Goal: Find specific page/section: Find specific page/section

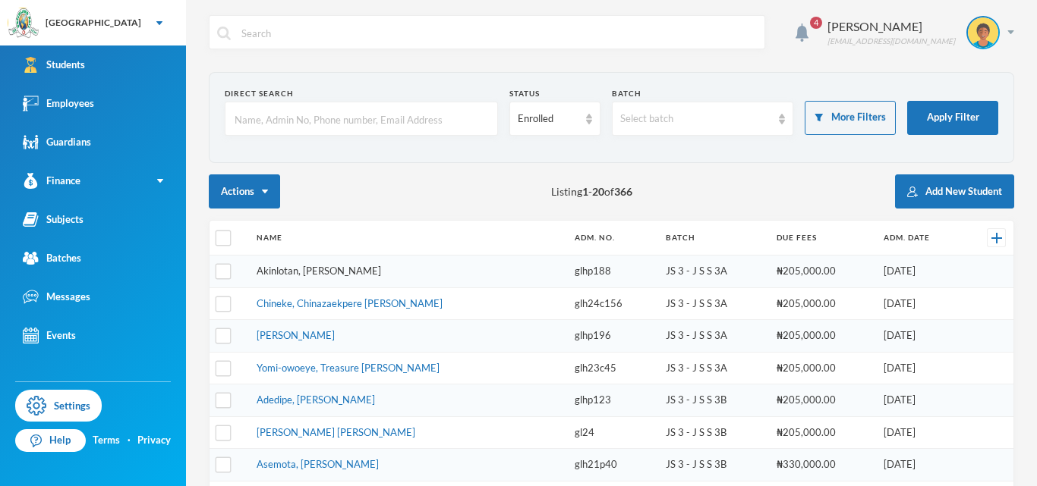
click at [326, 270] on link "Akinlotan, [PERSON_NAME]" at bounding box center [319, 271] width 124 height 12
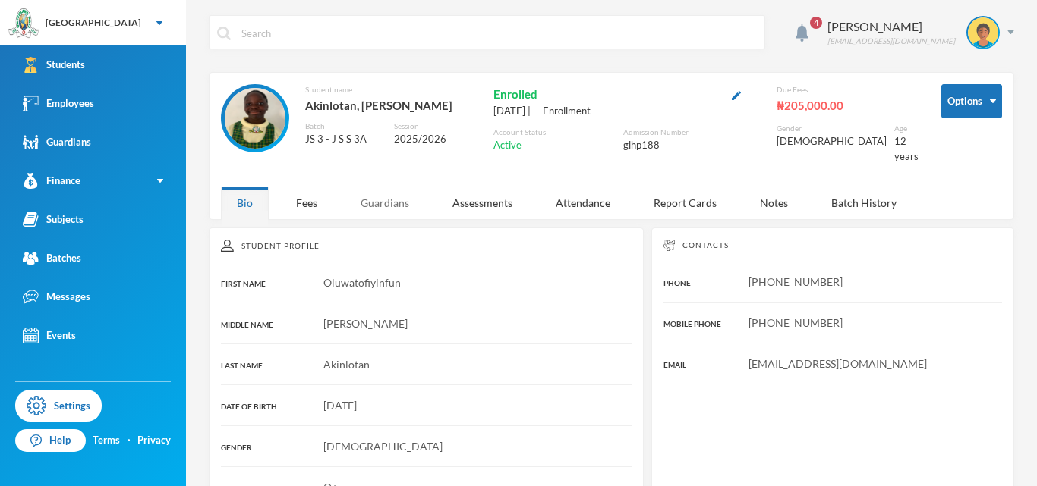
click at [379, 212] on div "Guardians" at bounding box center [385, 203] width 80 height 33
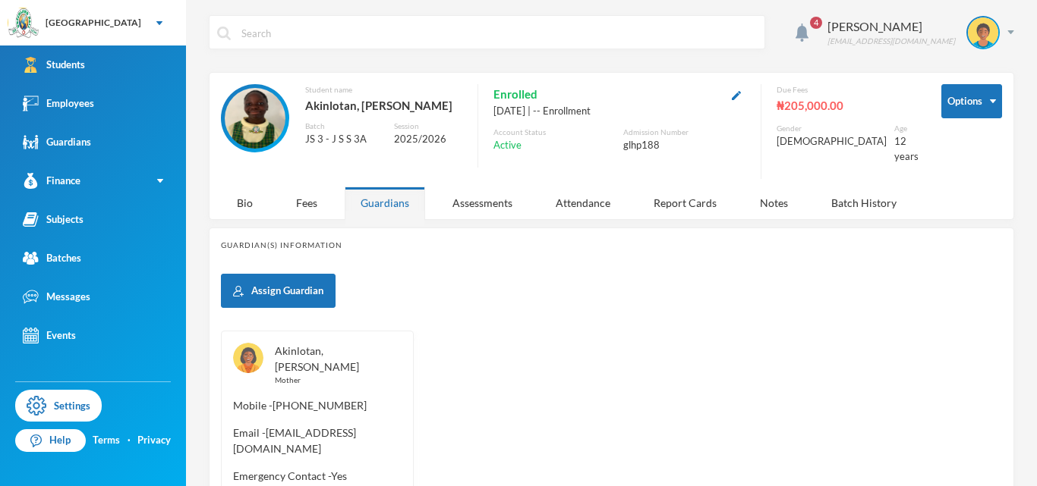
click at [303, 361] on link "Akinlotan, [PERSON_NAME]" at bounding box center [317, 359] width 84 height 29
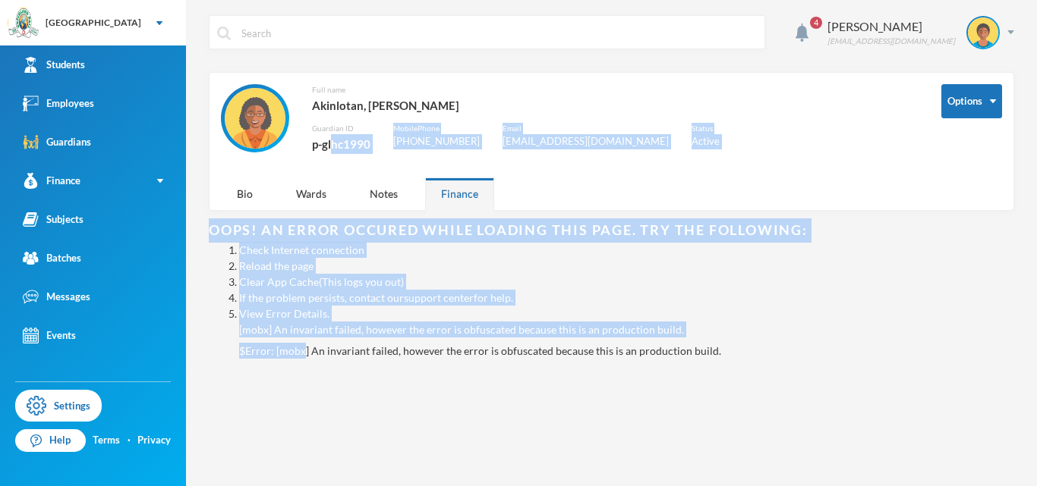
drag, startPoint x: 303, startPoint y: 361, endPoint x: 332, endPoint y: 158, distance: 205.4
click at [332, 158] on div "4 [PERSON_NAME] [EMAIL_ADDRESS][DOMAIN_NAME] Options Full name [PERSON_NAME], […" at bounding box center [611, 243] width 851 height 486
click at [332, 159] on div "Full name [PERSON_NAME], [PERSON_NAME] Guardian ID p-glhc1990 Mobile Phone [PHO…" at bounding box center [569, 127] width 697 height 86
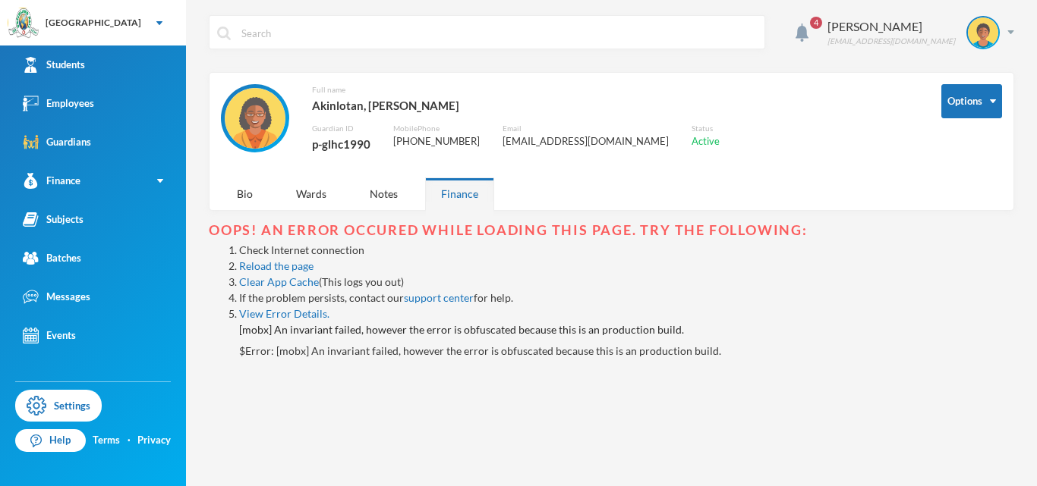
click at [940, 106] on div "Options Full name [PERSON_NAME], [PERSON_NAME] Guardian ID p-glhc1990 Mobile Ph…" at bounding box center [611, 130] width 781 height 93
click at [952, 113] on button "Options" at bounding box center [971, 101] width 61 height 34
click at [985, 113] on button "Options" at bounding box center [971, 101] width 61 height 34
click at [962, 146] on button "Change Password" at bounding box center [945, 150] width 99 height 27
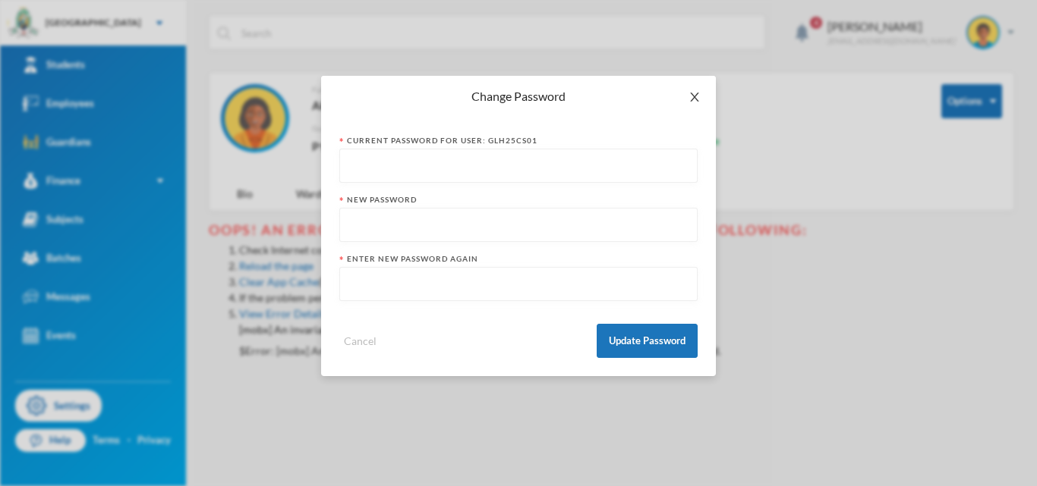
click at [691, 96] on icon "icon: close" at bounding box center [694, 97] width 12 height 12
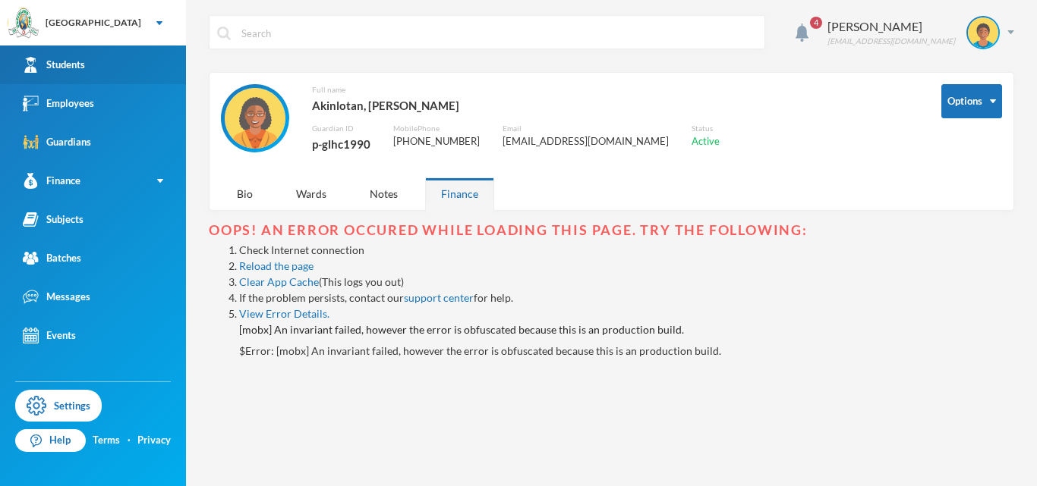
click at [123, 52] on link "Students" at bounding box center [93, 65] width 186 height 39
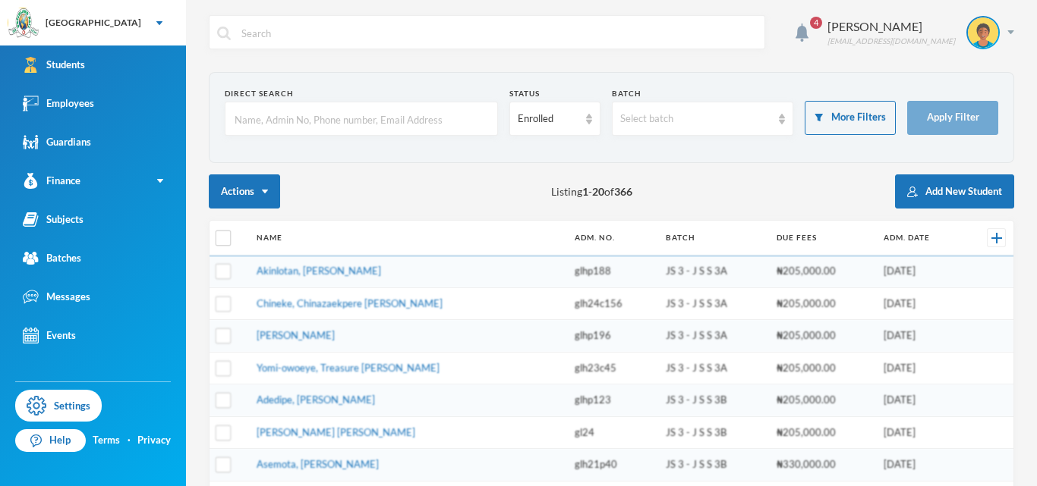
click at [368, 279] on td "Akinlotan, [PERSON_NAME]" at bounding box center [408, 272] width 318 height 33
click at [381, 266] on link "Akinlotan, [PERSON_NAME]" at bounding box center [319, 271] width 124 height 12
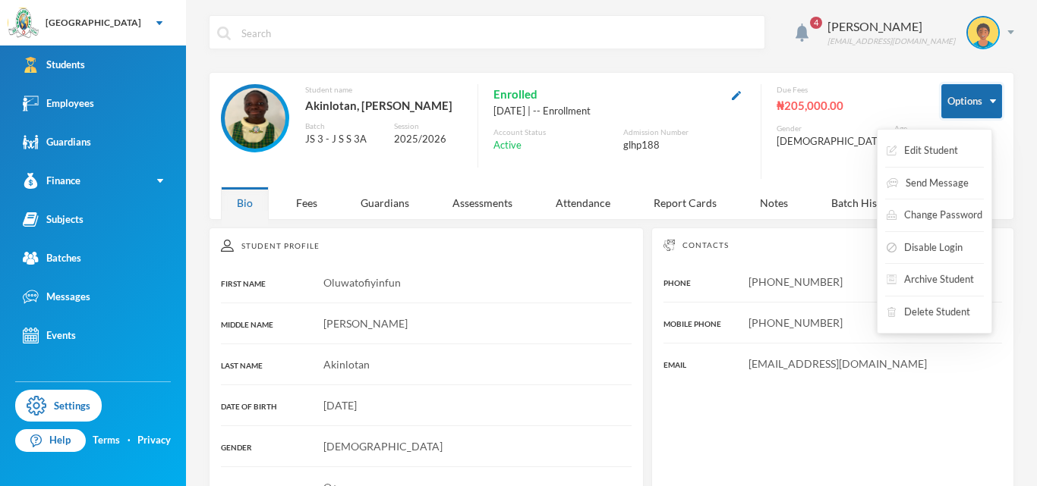
click at [946, 103] on button "Options" at bounding box center [971, 101] width 61 height 34
click at [947, 278] on button "Archive Student" at bounding box center [930, 279] width 90 height 27
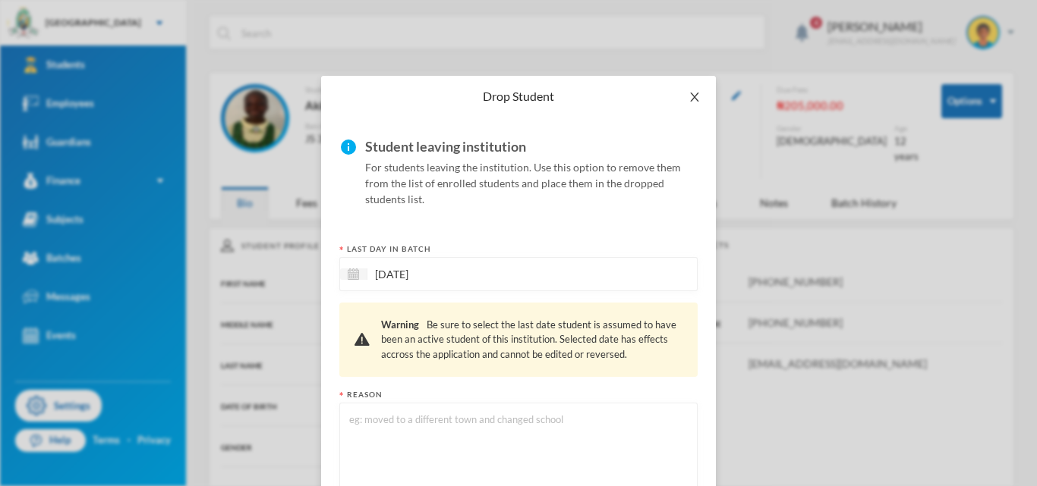
click at [693, 94] on icon "icon: close" at bounding box center [694, 97] width 12 height 12
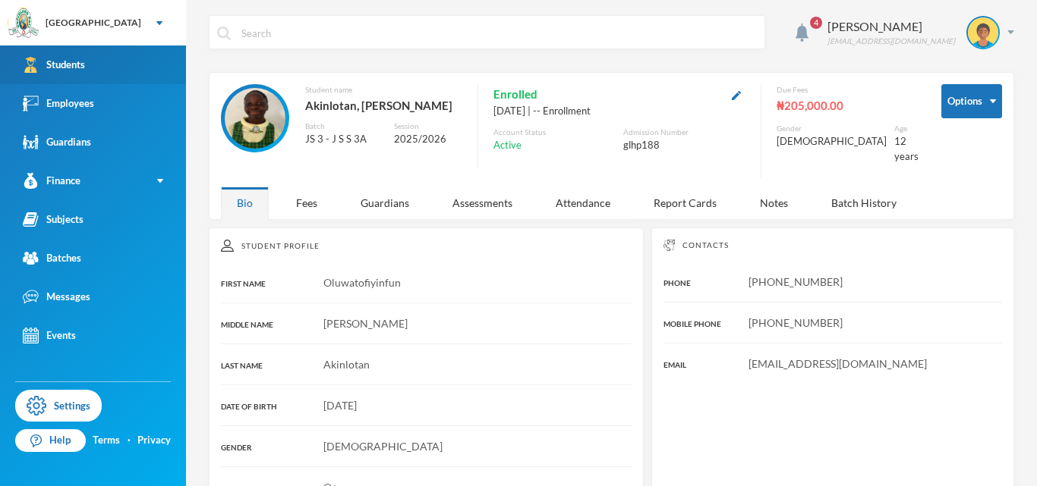
click at [107, 73] on link "Students" at bounding box center [93, 65] width 186 height 39
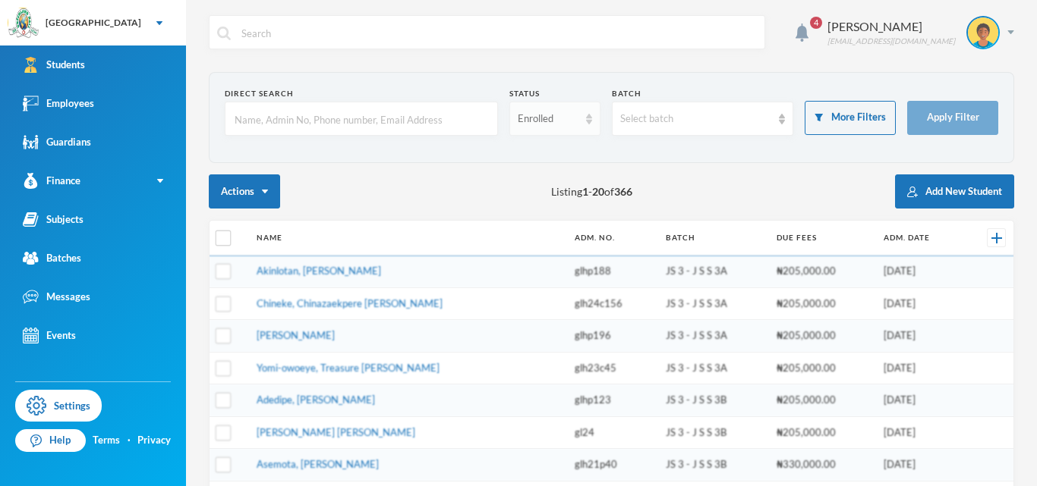
click at [529, 121] on div "Enrolled" at bounding box center [548, 119] width 61 height 15
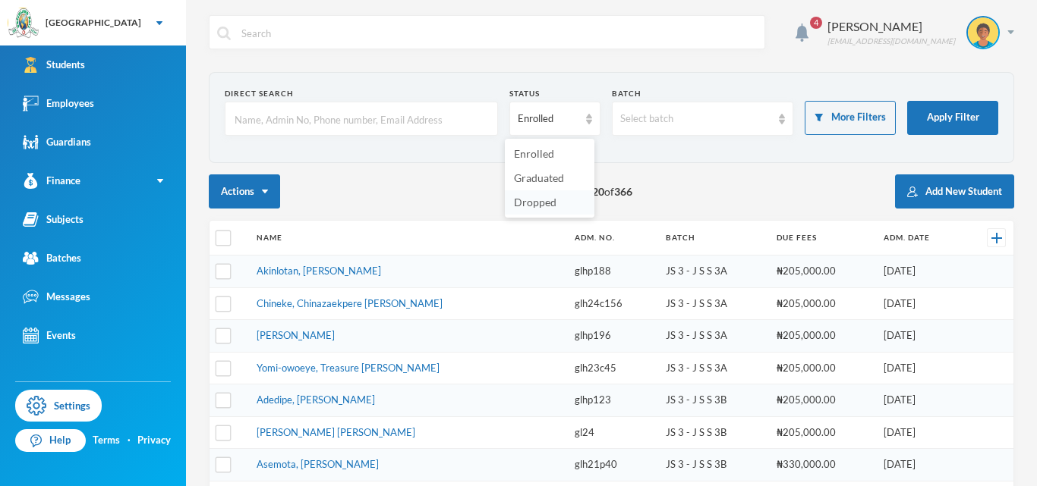
click at [536, 200] on span "Dropped" at bounding box center [535, 202] width 43 height 13
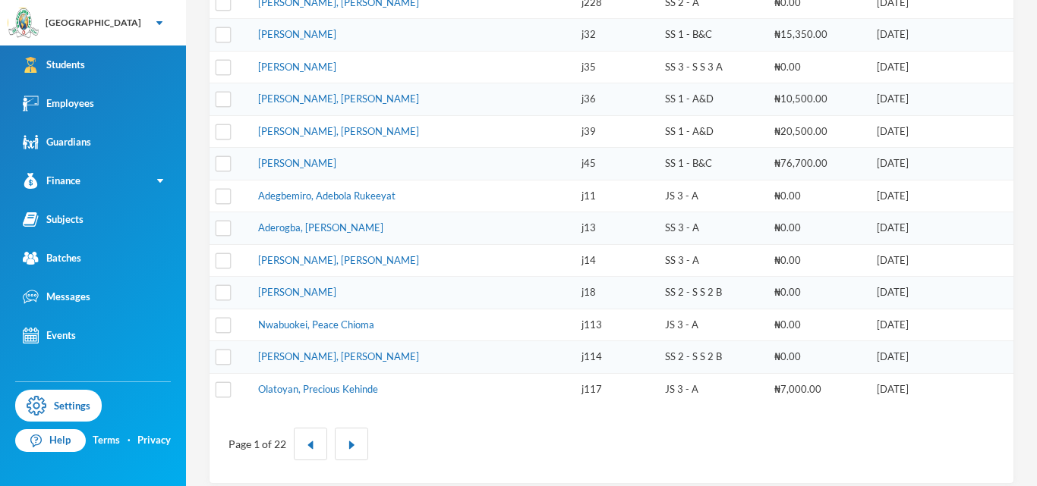
scroll to position [506, 0]
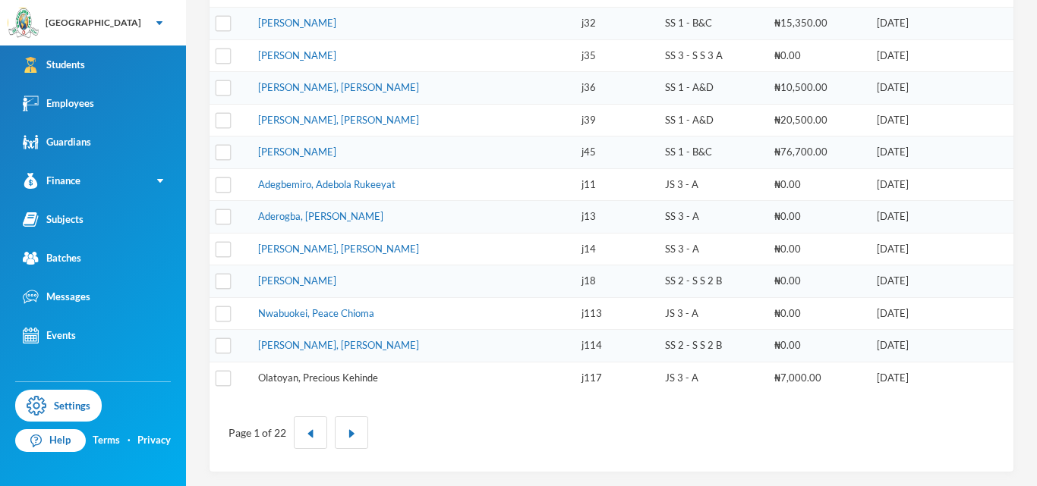
click at [306, 376] on link "Olatoyan, Precious Kehinde" at bounding box center [318, 378] width 120 height 12
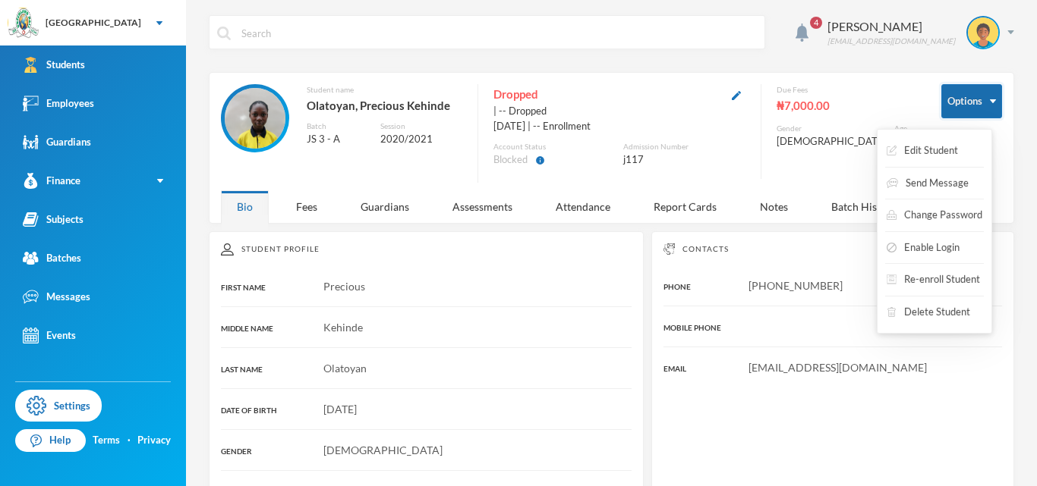
click at [974, 105] on button "Options" at bounding box center [971, 101] width 61 height 34
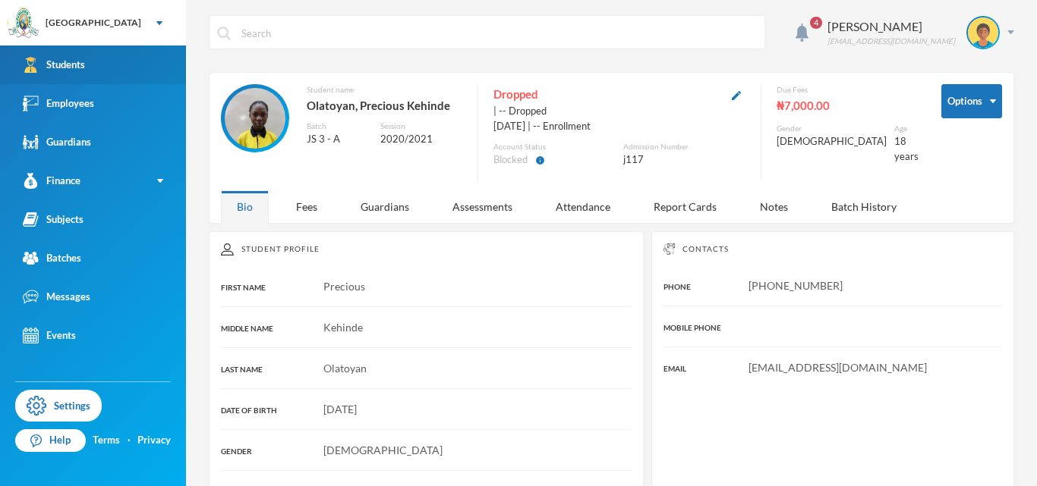
click at [107, 53] on link "Students" at bounding box center [93, 65] width 186 height 39
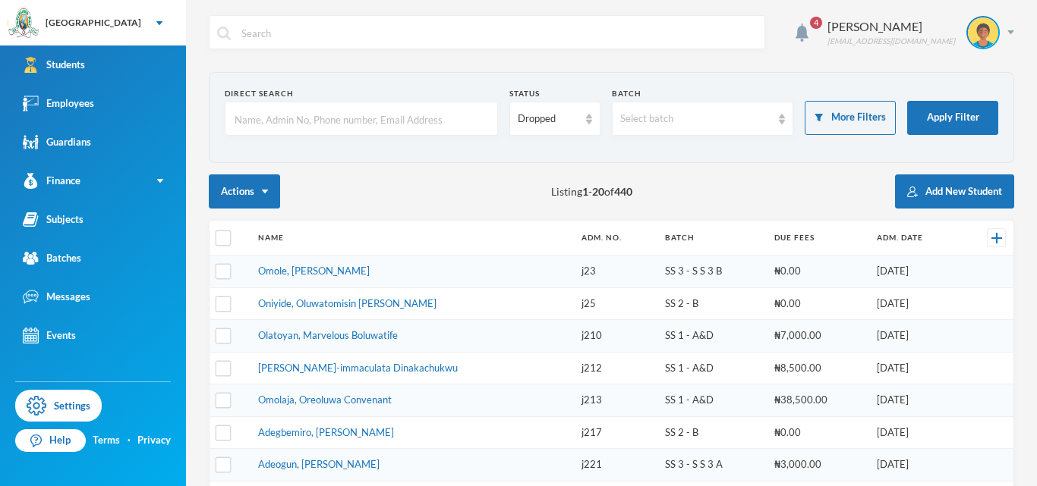
click at [308, 122] on input "text" at bounding box center [361, 119] width 257 height 34
click at [539, 131] on div "Dropped" at bounding box center [554, 119] width 91 height 34
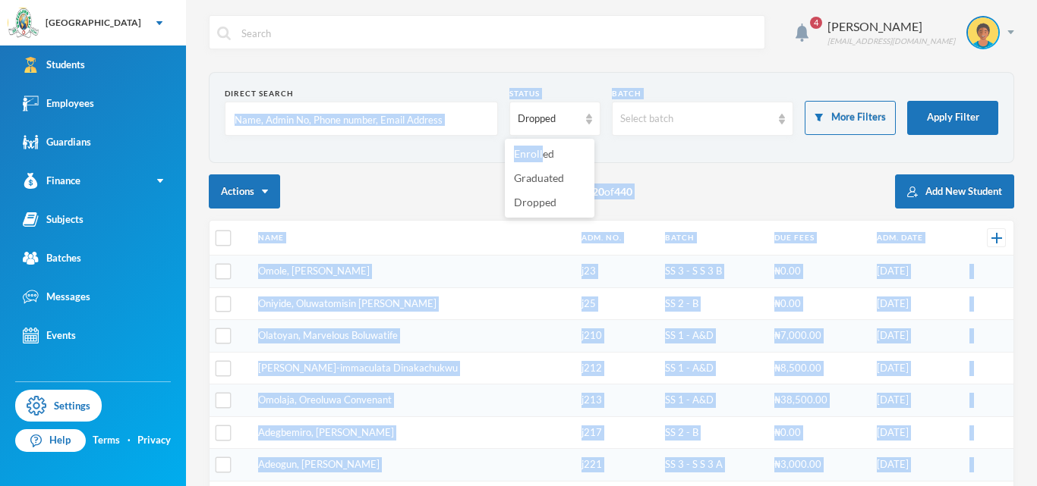
drag, startPoint x: 541, startPoint y: 158, endPoint x: 420, endPoint y: 146, distance: 122.0
click at [420, 146] on body "Greenland Hall Your Bluebic Account Greenland Hall Add a New School Students Em…" at bounding box center [518, 243] width 1037 height 486
click at [529, 160] on li "Enrolled" at bounding box center [550, 154] width 90 height 24
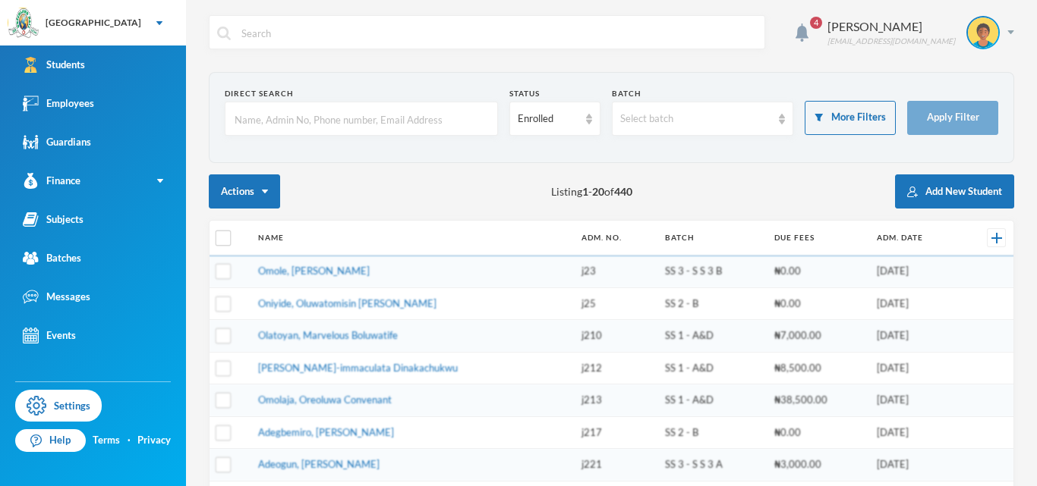
drag, startPoint x: 461, startPoint y: 156, endPoint x: 443, endPoint y: 118, distance: 41.8
click at [443, 118] on section "Direct Search Status Enrolled Batch Select batch More Filters Apply Filter" at bounding box center [611, 117] width 805 height 91
click at [443, 118] on input "text" at bounding box center [361, 119] width 257 height 34
type input "glh25c65"
click at [934, 114] on button "Apply Filter" at bounding box center [952, 118] width 91 height 34
